Goal: Use online tool/utility: Utilize a website feature to perform a specific function

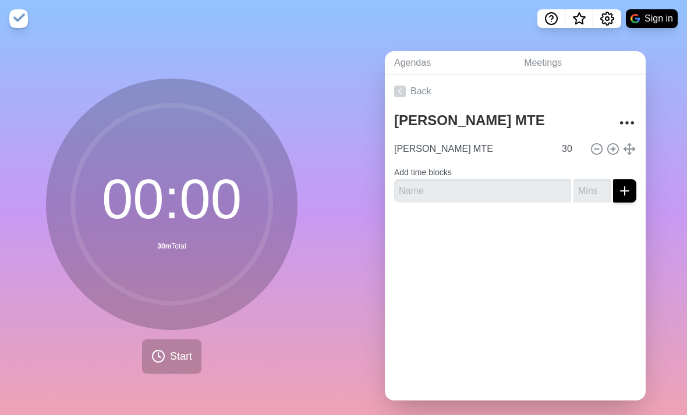
scroll to position [37, 0]
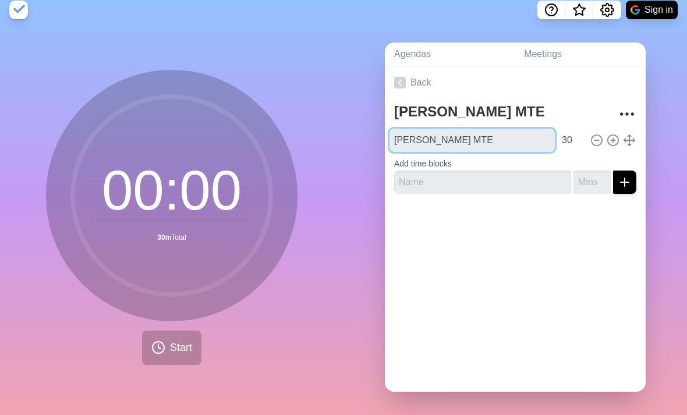
click at [470, 129] on input "[PERSON_NAME] MTE" at bounding box center [471, 140] width 165 height 23
type input "D"
type input "Timer"
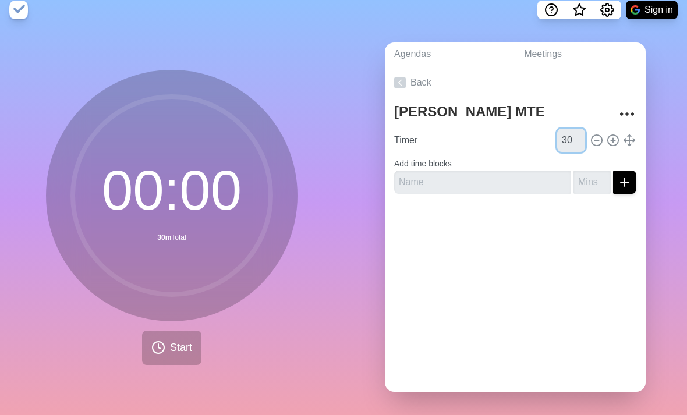
click at [570, 129] on input "30" at bounding box center [571, 140] width 28 height 23
type input "3"
type input "5"
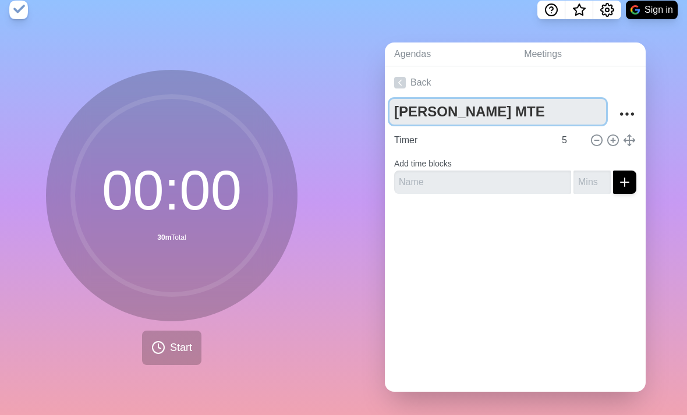
click at [496, 99] on textarea "[PERSON_NAME] MTE" at bounding box center [497, 112] width 216 height 26
type textarea "D"
type textarea "CI timer"
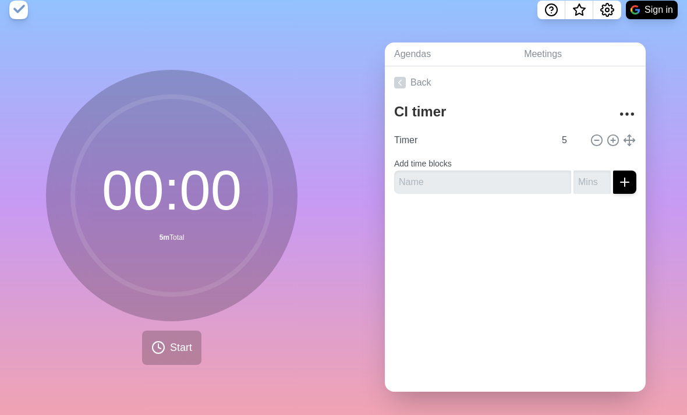
click at [347, 94] on div "Agendas Meetings Back CI timer Timer 5 Add time blocks" at bounding box center [514, 222] width 343 height 386
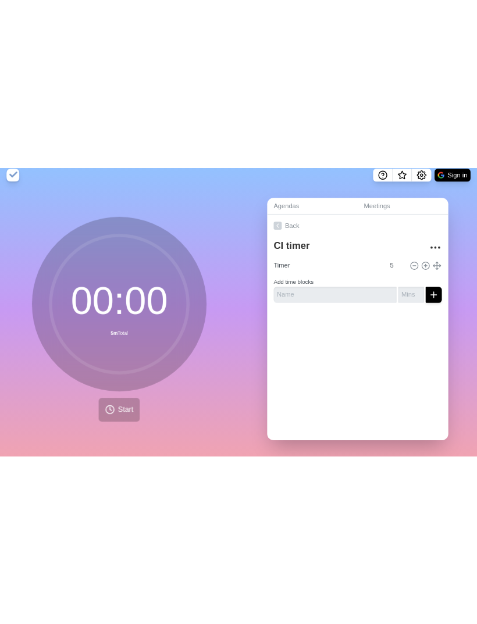
scroll to position [0, 0]
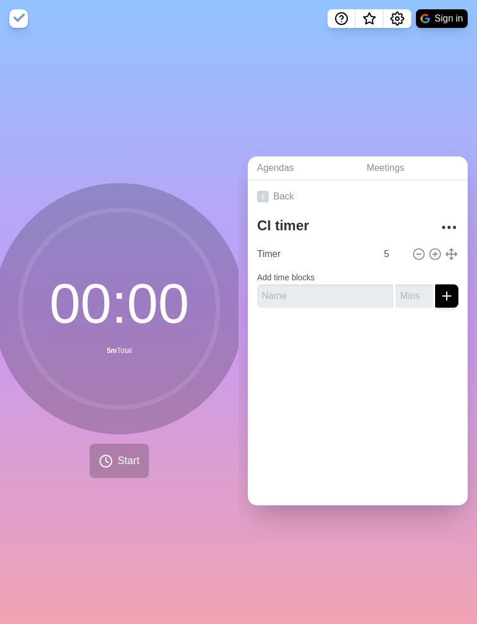
click at [119, 414] on span "Start" at bounding box center [129, 461] width 22 height 16
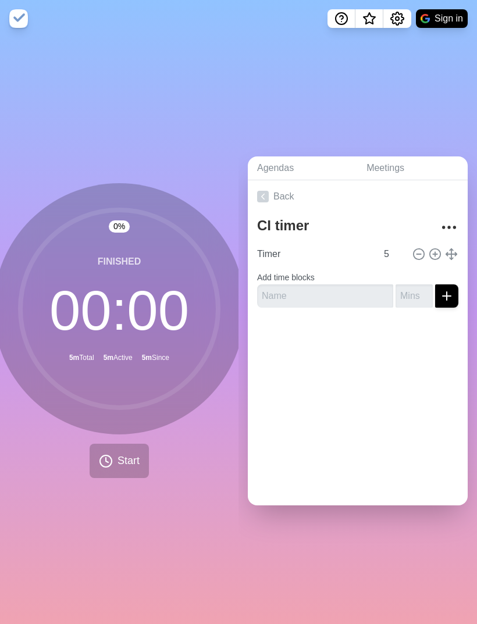
click at [122, 414] on span "Start" at bounding box center [129, 461] width 22 height 16
click at [121, 414] on button "Start" at bounding box center [119, 461] width 59 height 34
